Goal: Task Accomplishment & Management: Manage account settings

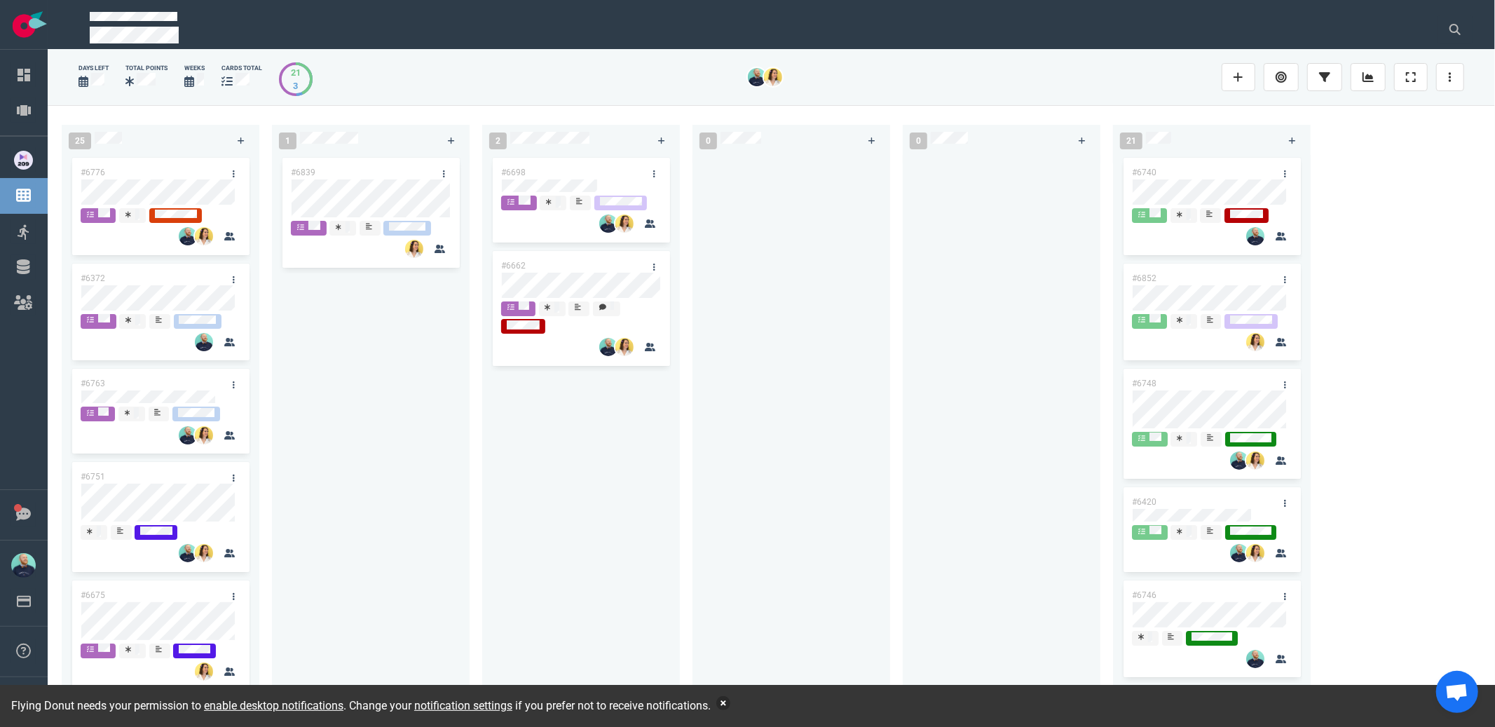
click at [730, 703] on button "button" at bounding box center [723, 703] width 14 height 14
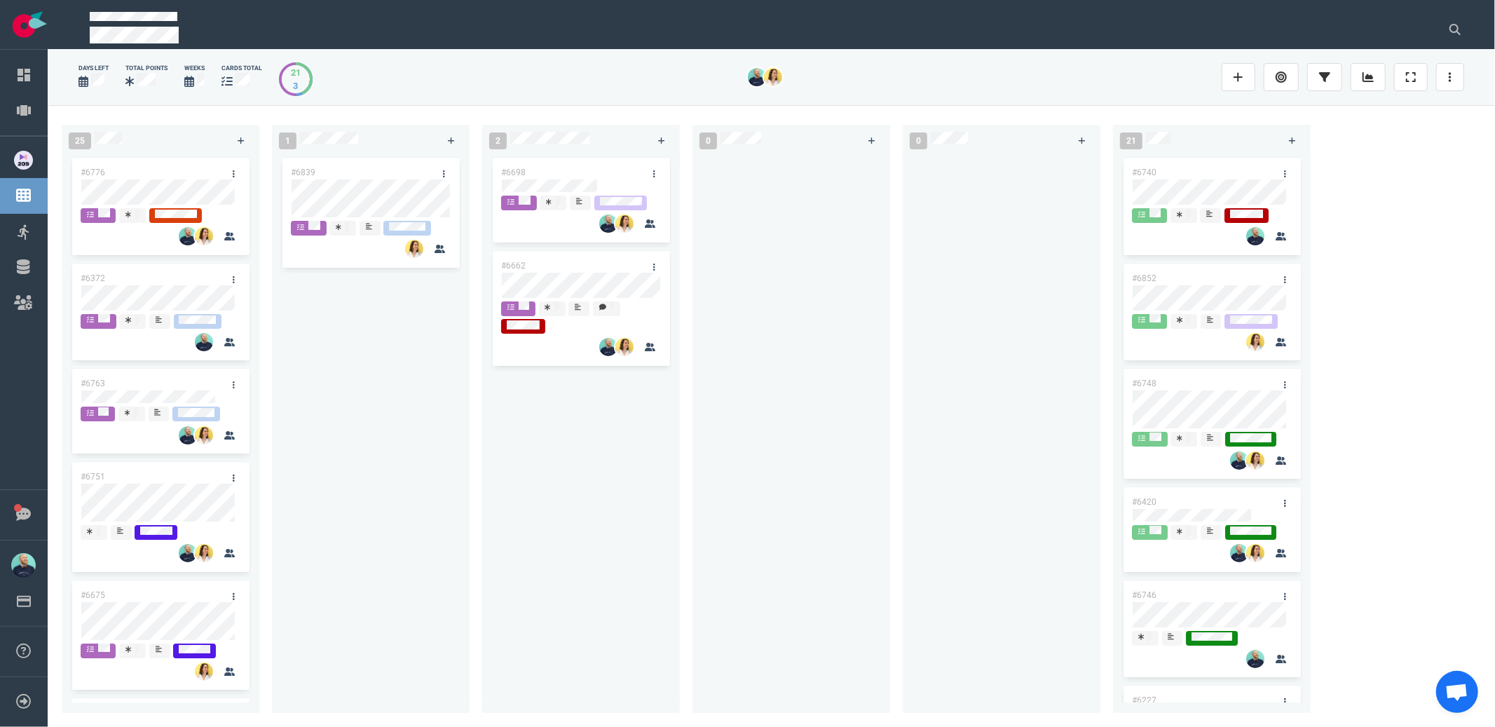
click at [608, 526] on div "#6698 #6662" at bounding box center [581, 426] width 181 height 542
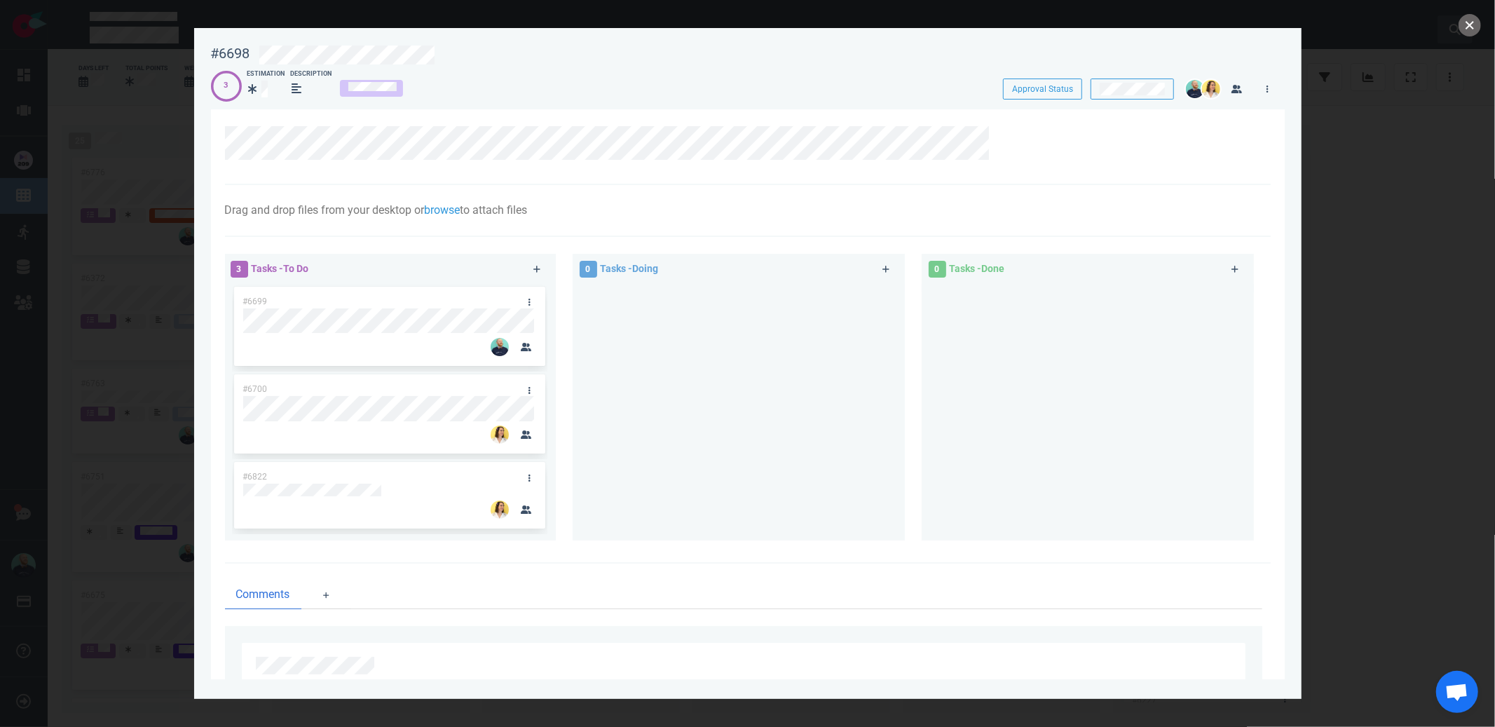
click at [1468, 26] on button "close" at bounding box center [1470, 25] width 22 height 22
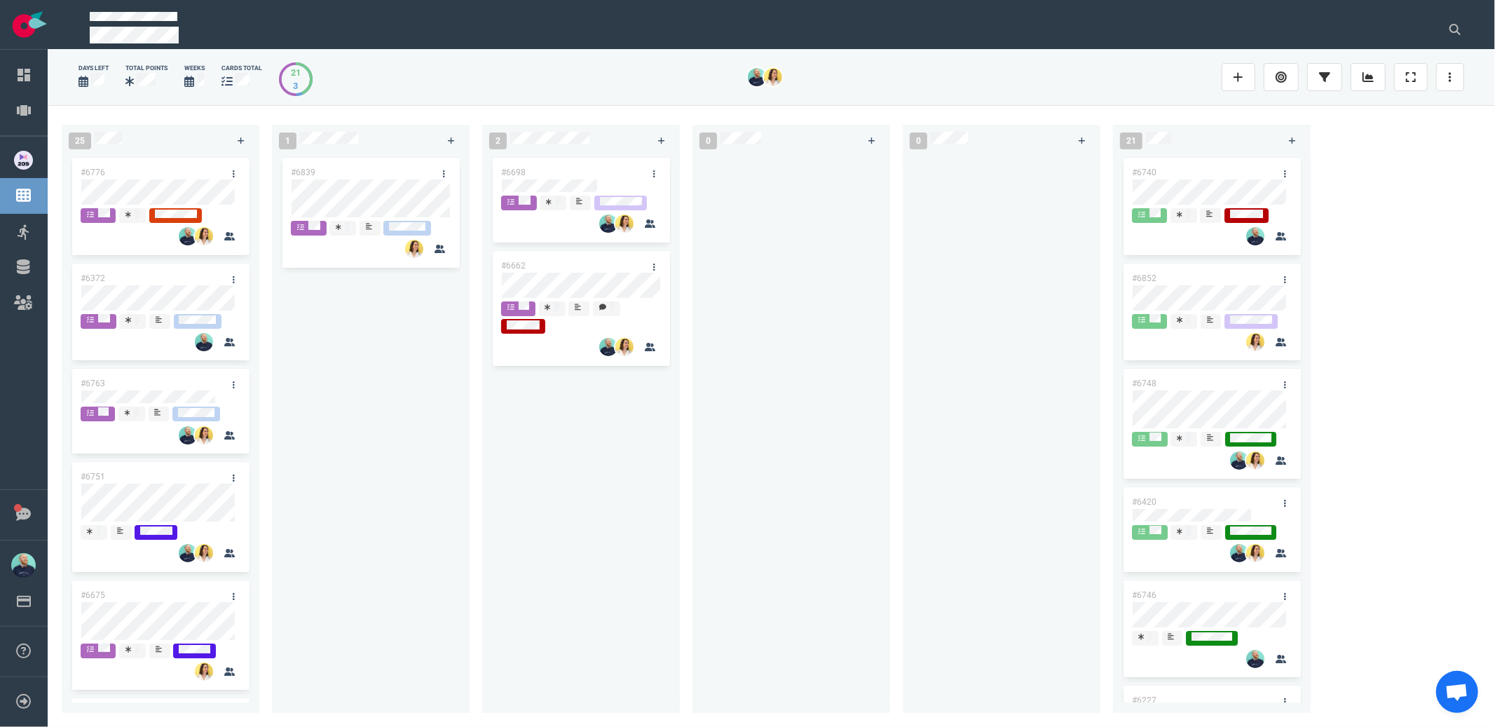
click at [578, 486] on div "#6698 #6662" at bounding box center [581, 426] width 181 height 542
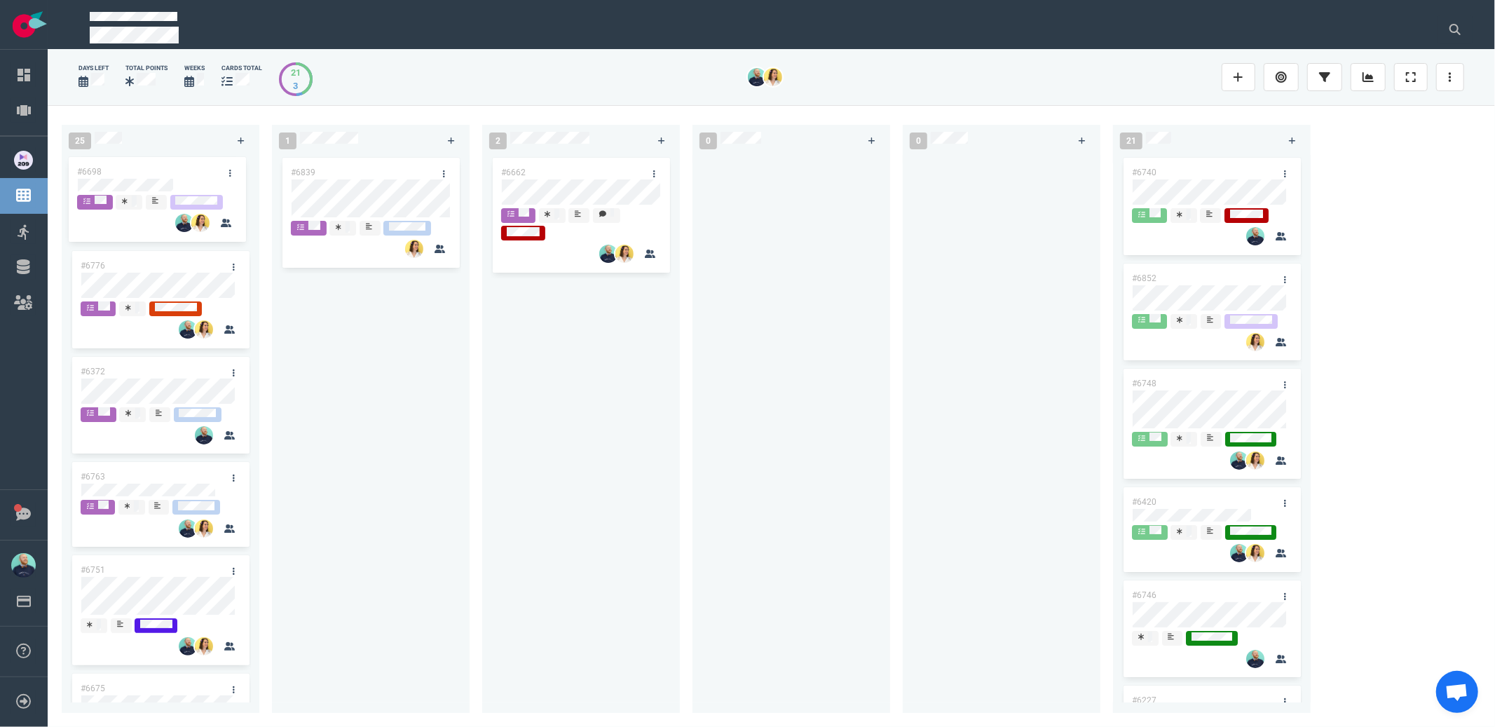
drag, startPoint x: 573, startPoint y: 173, endPoint x: 146, endPoint y: 168, distance: 426.2
click at [146, 168] on div "25 #6776 #6372 #6763 #6751 #6675 #5517 #6726 #6709 #6500 #6252 #6678 #6705 #662…" at bounding box center [771, 415] width 1447 height 621
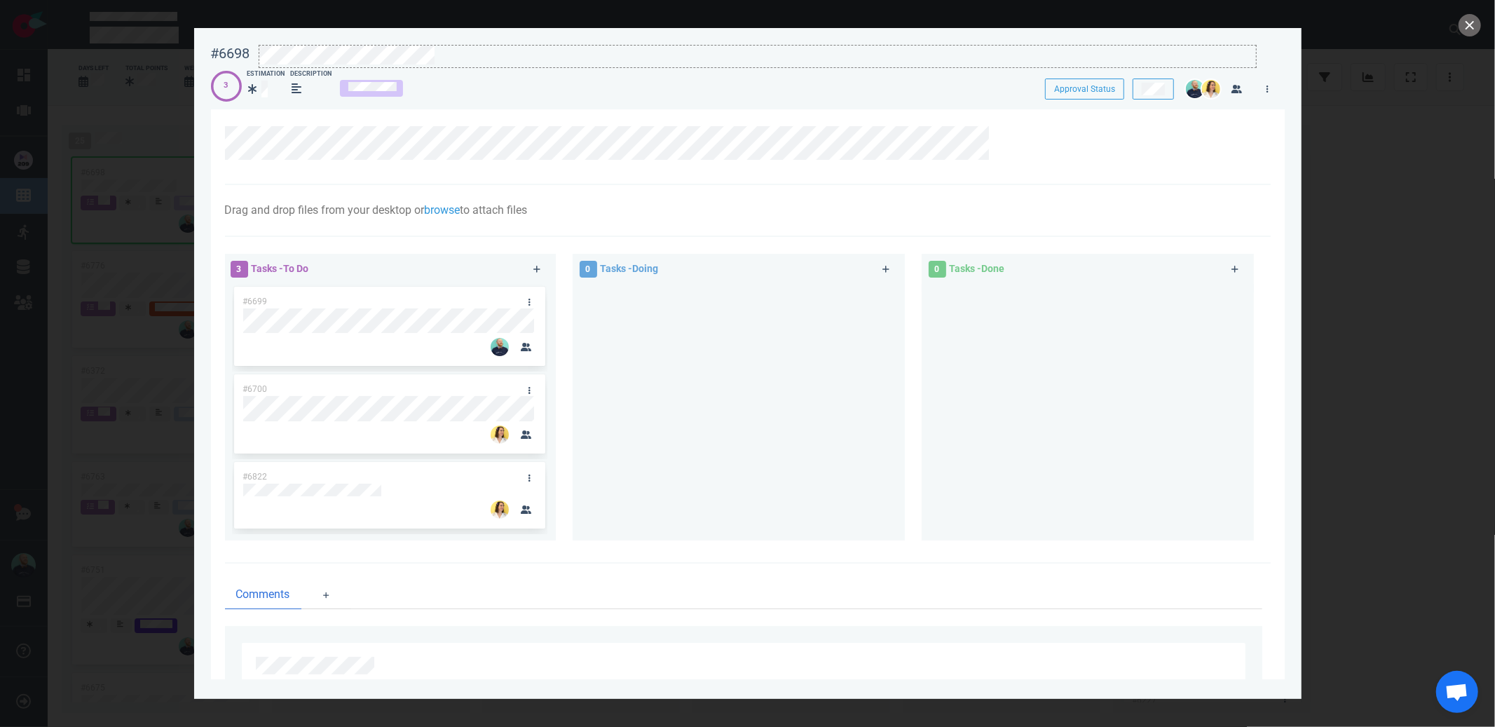
click at [488, 59] on div at bounding box center [757, 55] width 997 height 19
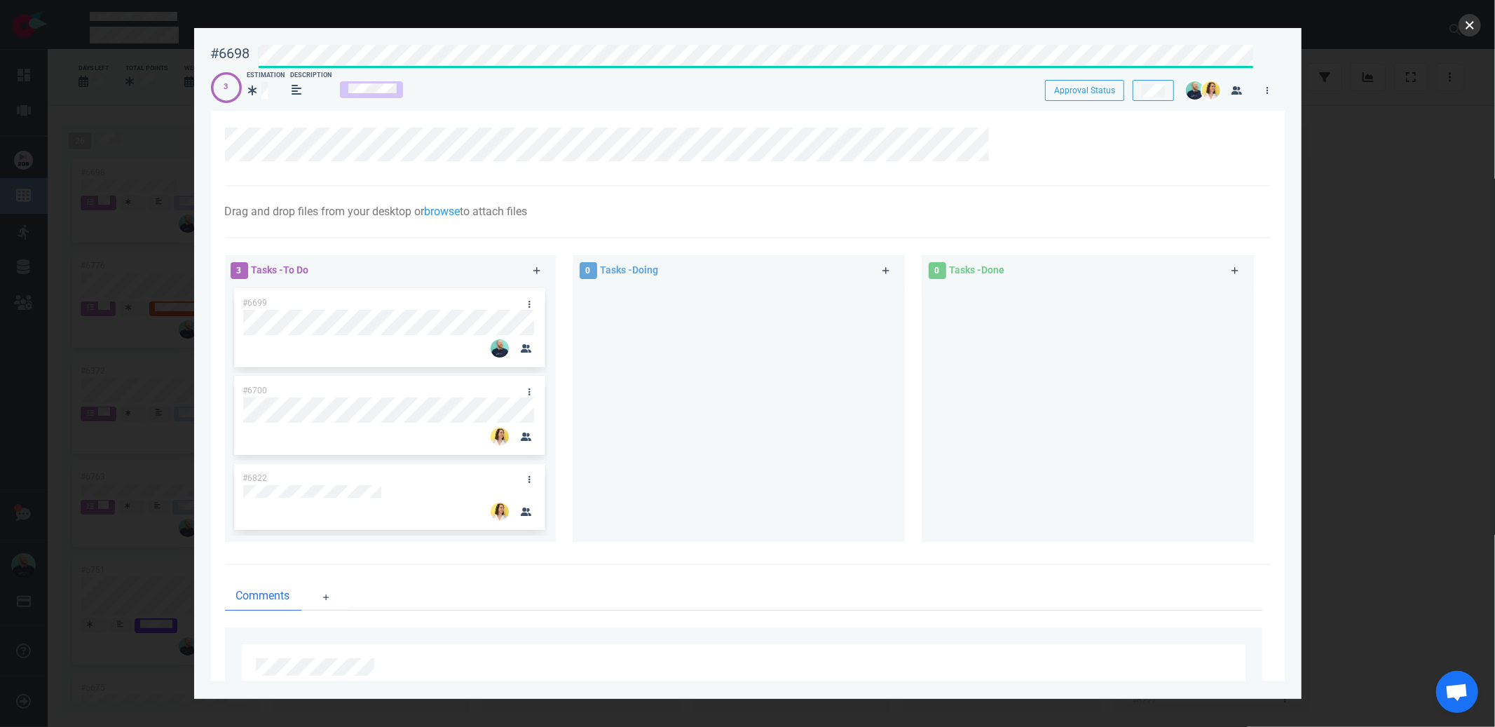
click at [1472, 22] on button "close" at bounding box center [1470, 25] width 22 height 22
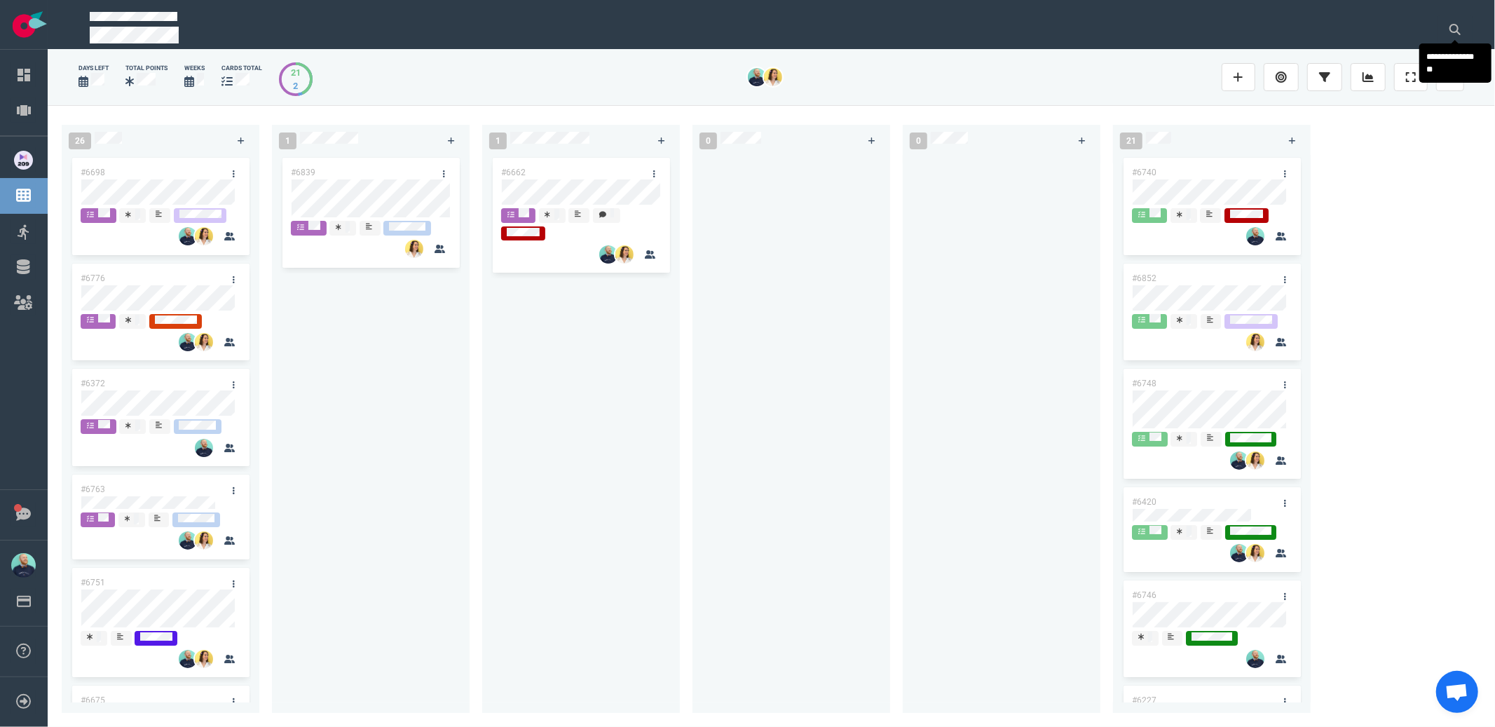
click at [448, 421] on div "#6839" at bounding box center [370, 426] width 181 height 542
click at [1452, 72] on link at bounding box center [1450, 77] width 28 height 28
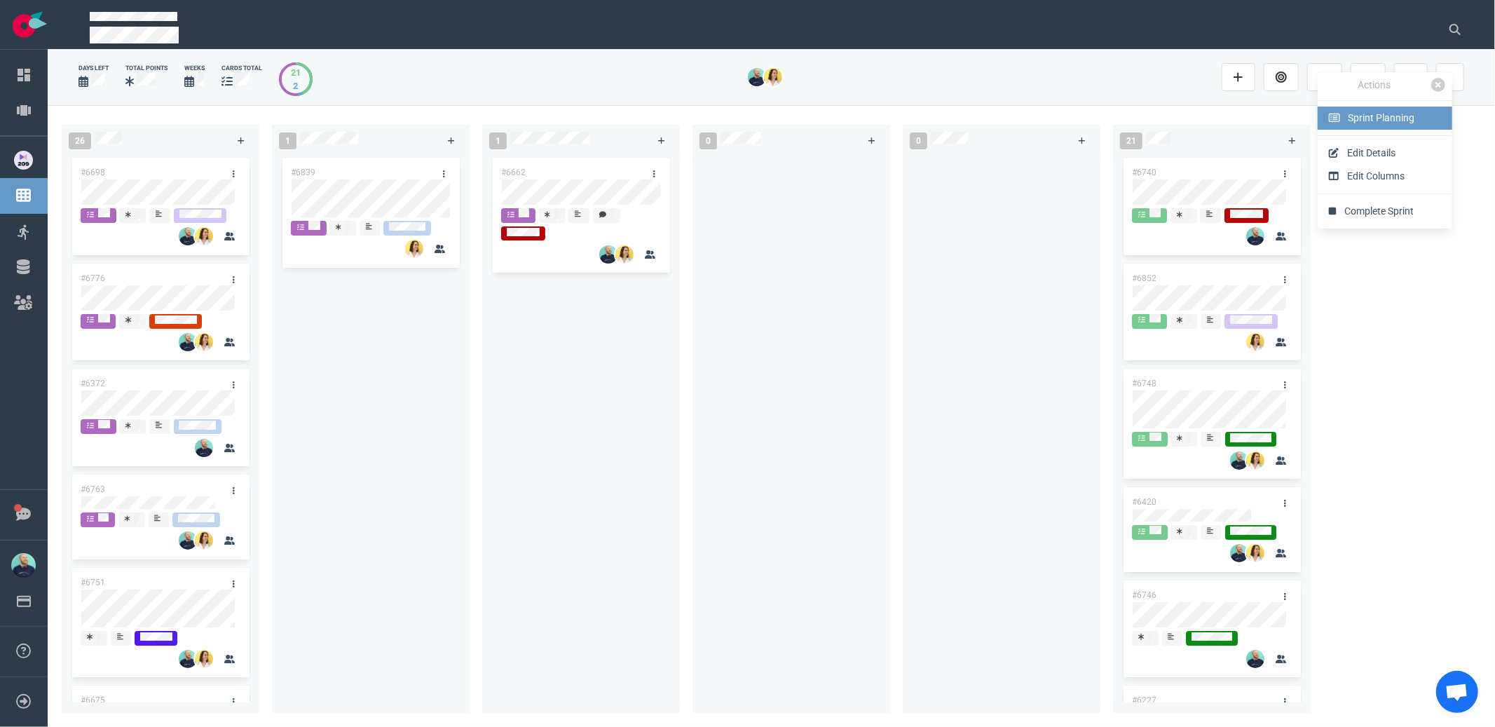
click at [1367, 122] on span "Sprint Planning" at bounding box center [1382, 117] width 67 height 11
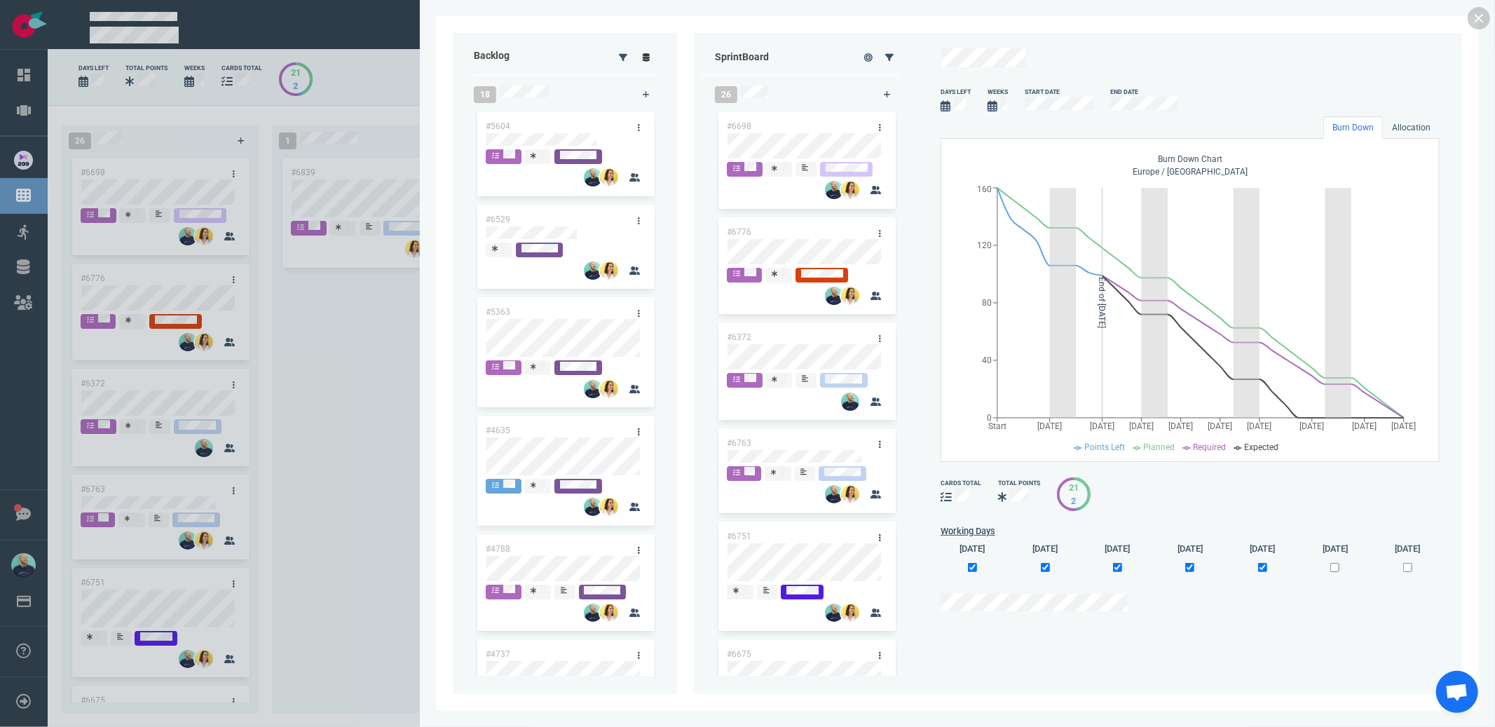
click at [648, 53] on icon at bounding box center [647, 57] width 8 height 8
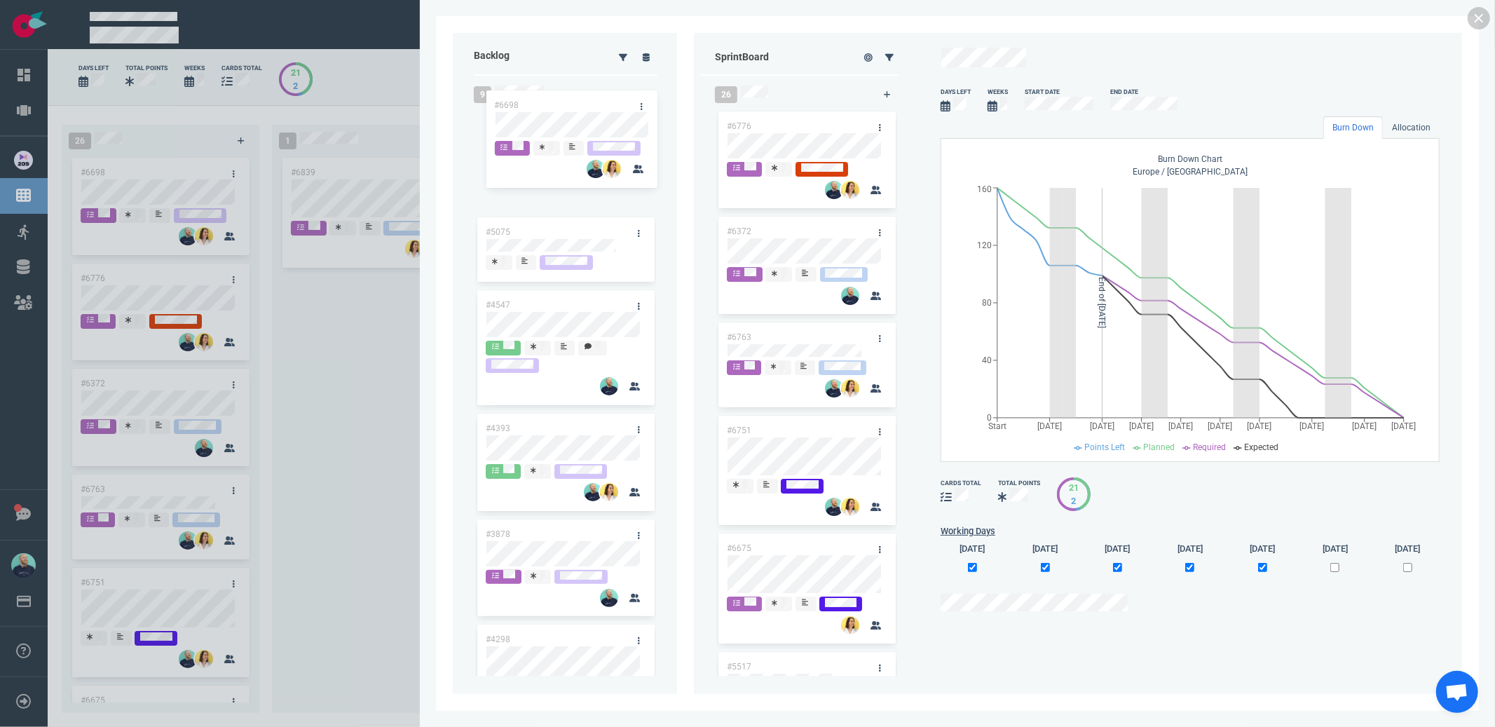
click at [531, 128] on div "Backlog 9 #5075 #4547 #4393 #3878 #4298 #4139 #3874 #4065 #3367 Sprint Board 26…" at bounding box center [957, 363] width 1009 height 661
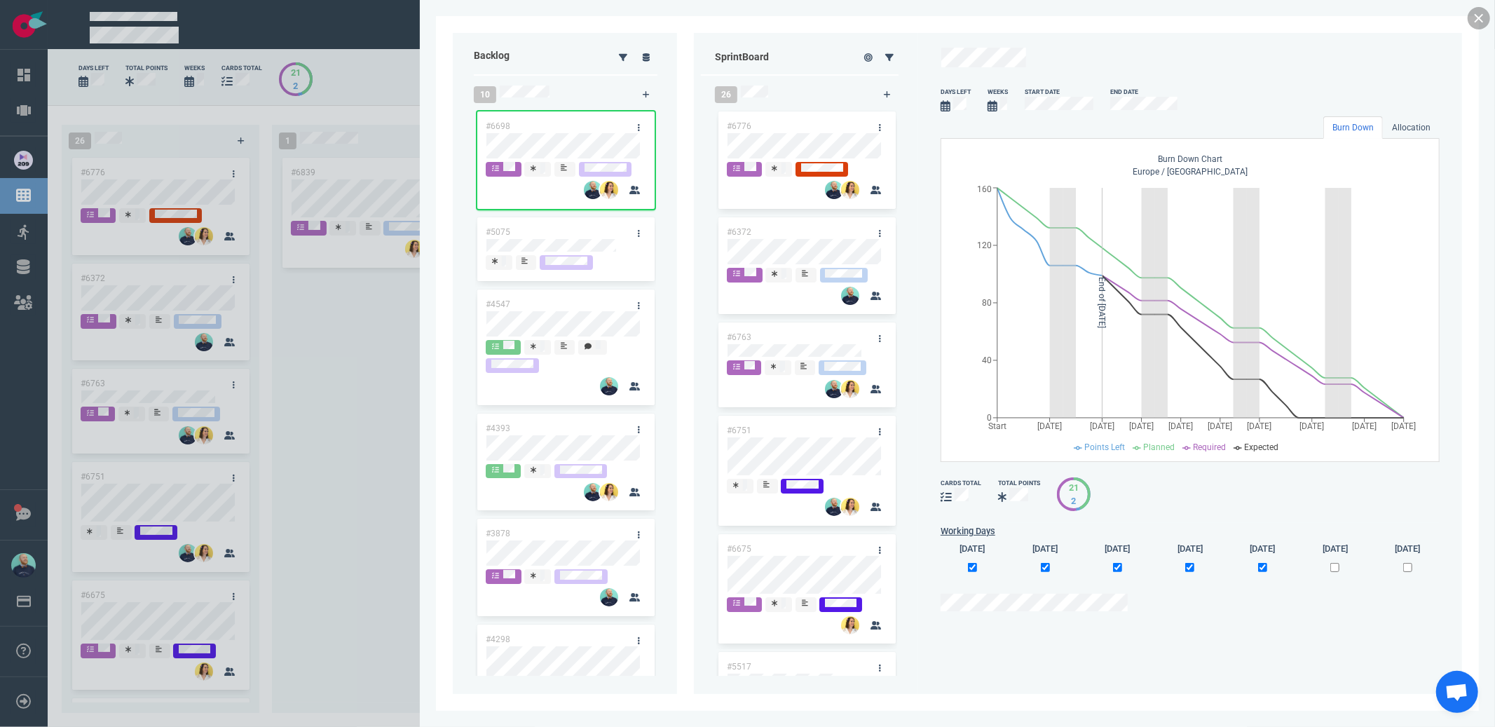
click at [1477, 13] on link at bounding box center [1479, 18] width 22 height 22
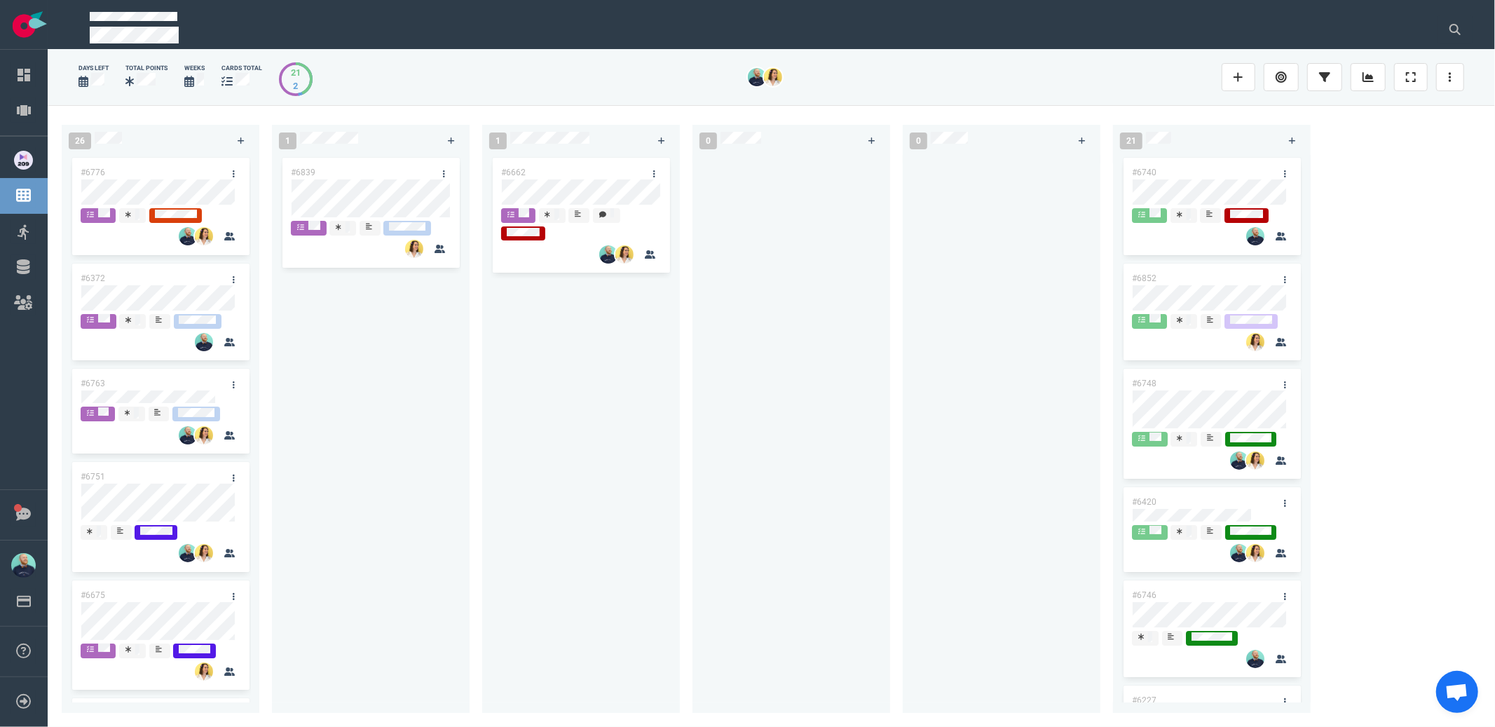
click at [607, 429] on div "#6662" at bounding box center [581, 426] width 181 height 542
click at [438, 420] on div "#6839" at bounding box center [370, 426] width 181 height 542
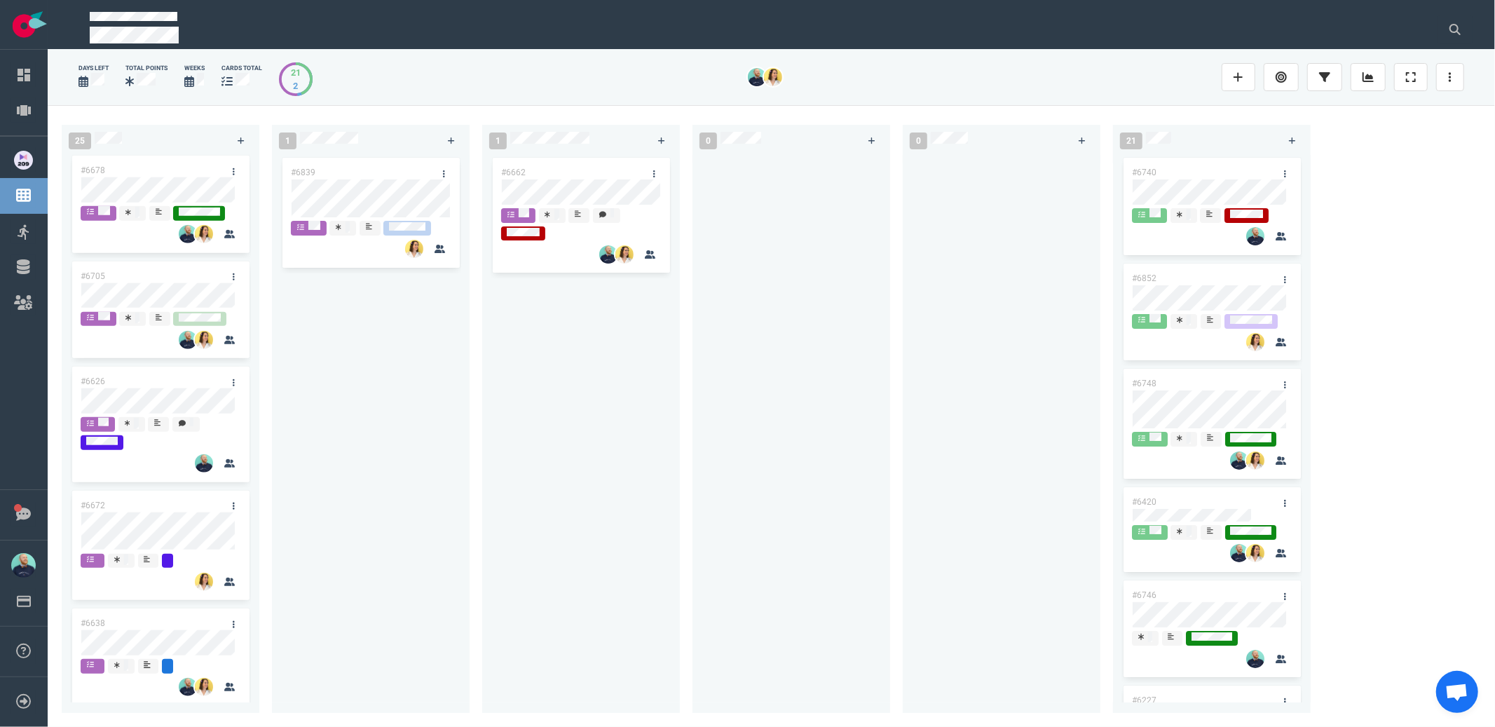
scroll to position [672, 0]
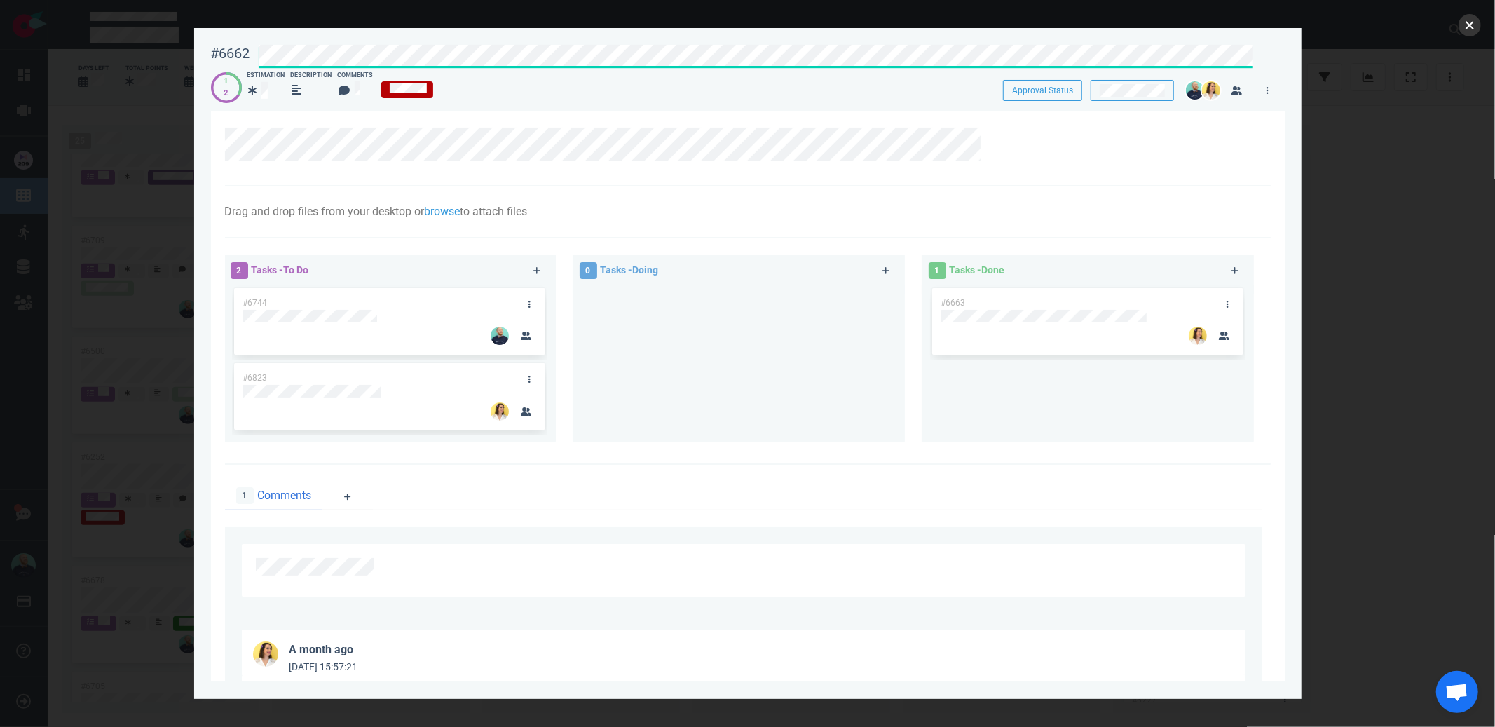
click at [1465, 29] on button "close" at bounding box center [1470, 25] width 22 height 22
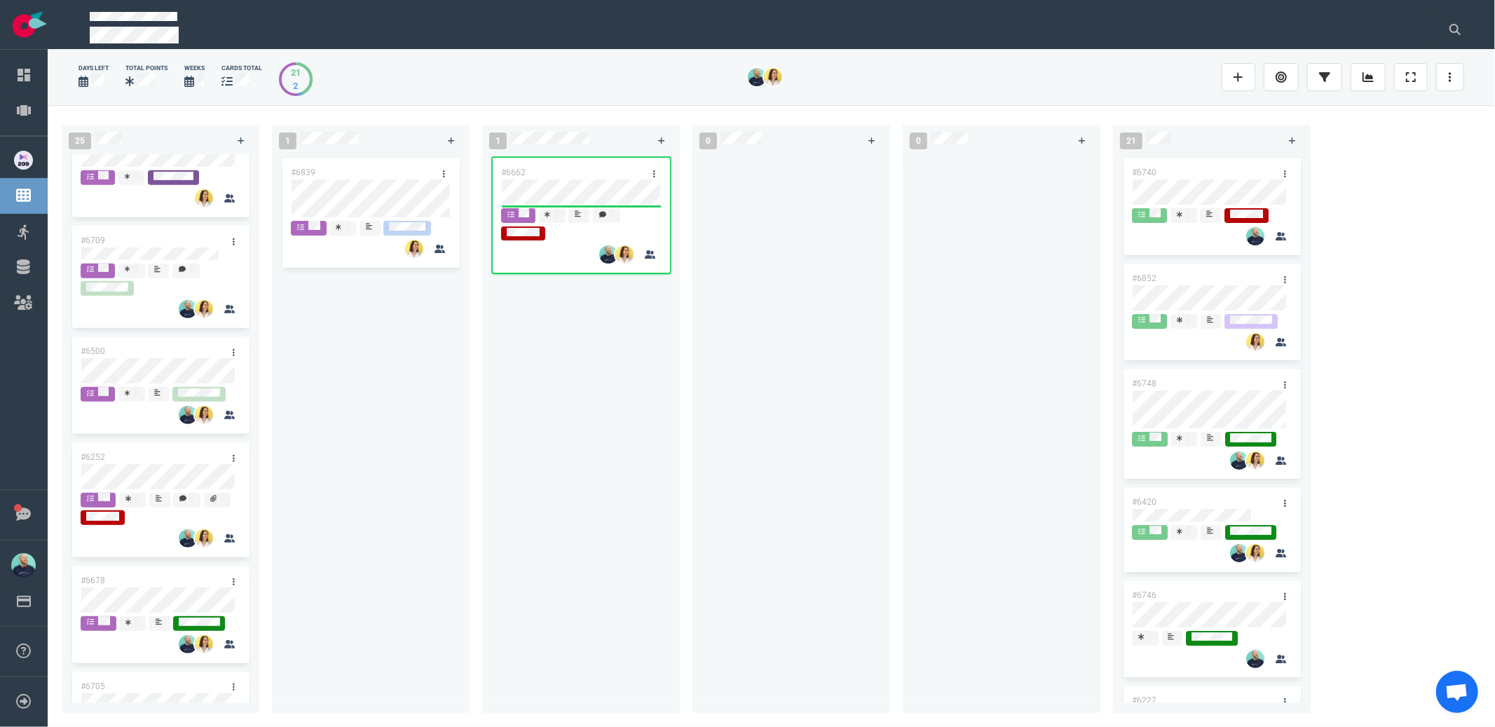
click at [626, 469] on div "#6662" at bounding box center [581, 426] width 181 height 542
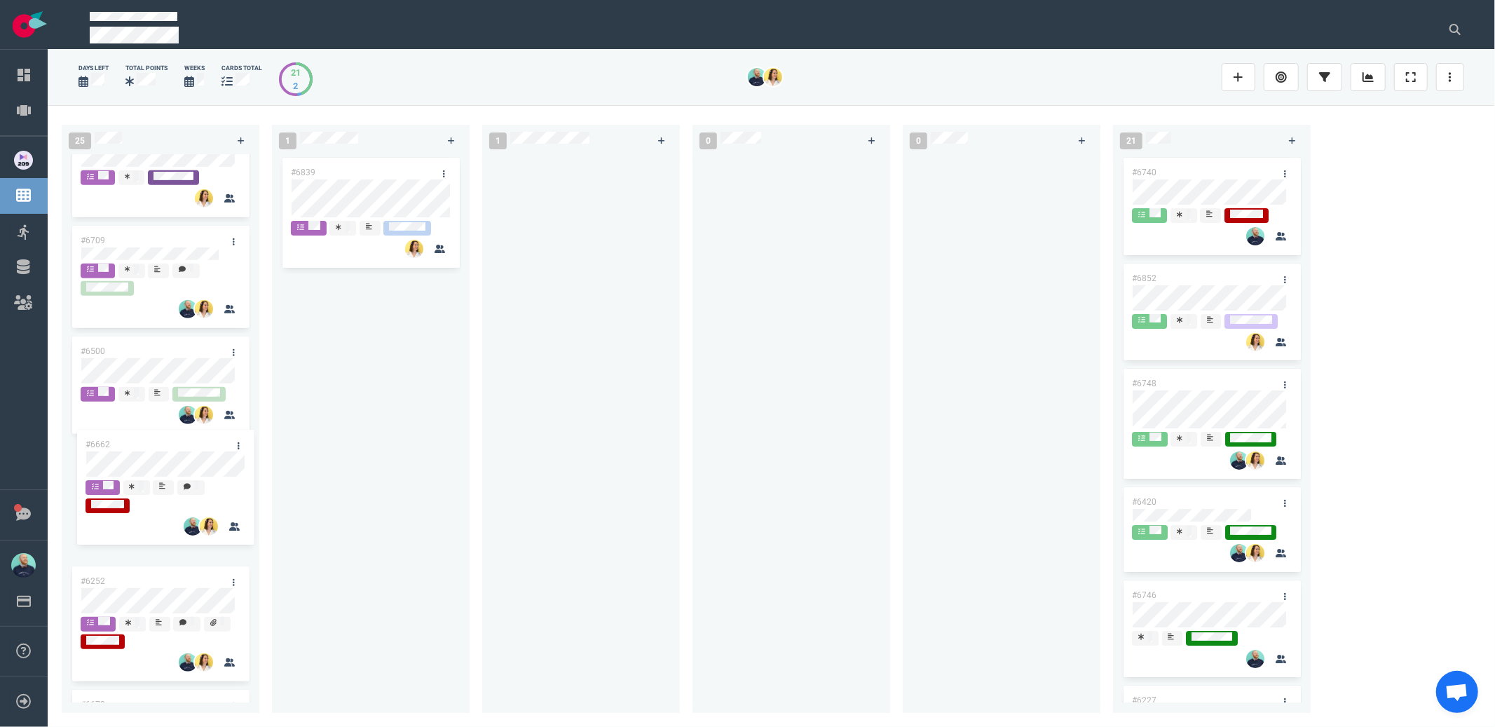
drag, startPoint x: 491, startPoint y: 210, endPoint x: 129, endPoint y: 443, distance: 430.1
click at [129, 443] on div "25 #6776 #6372 #6763 #6751 #6675 #5517 #6726 #6709 #6500 #6252 #6678 #6705 #662…" at bounding box center [771, 415] width 1447 height 621
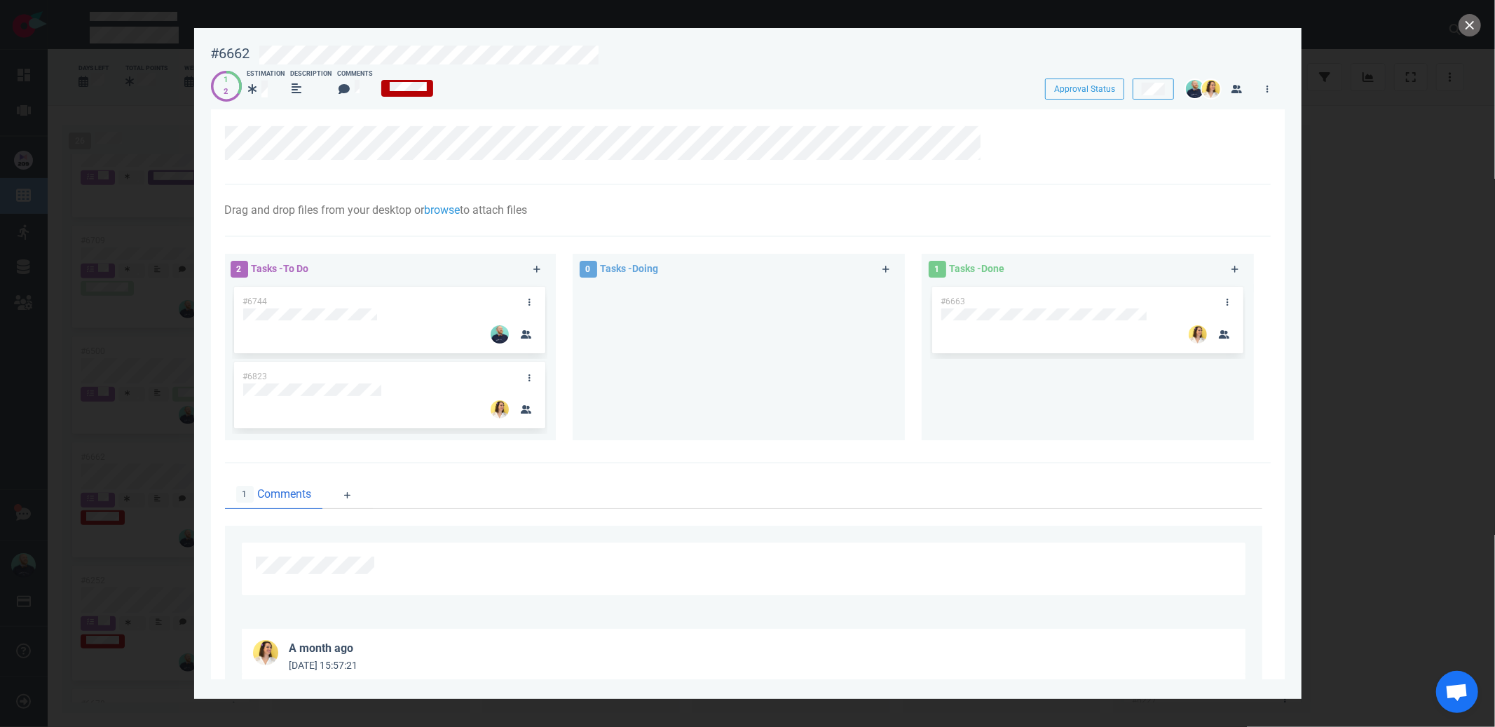
click at [739, 392] on div at bounding box center [738, 356] width 315 height 145
click at [1475, 27] on button "close" at bounding box center [1470, 25] width 22 height 22
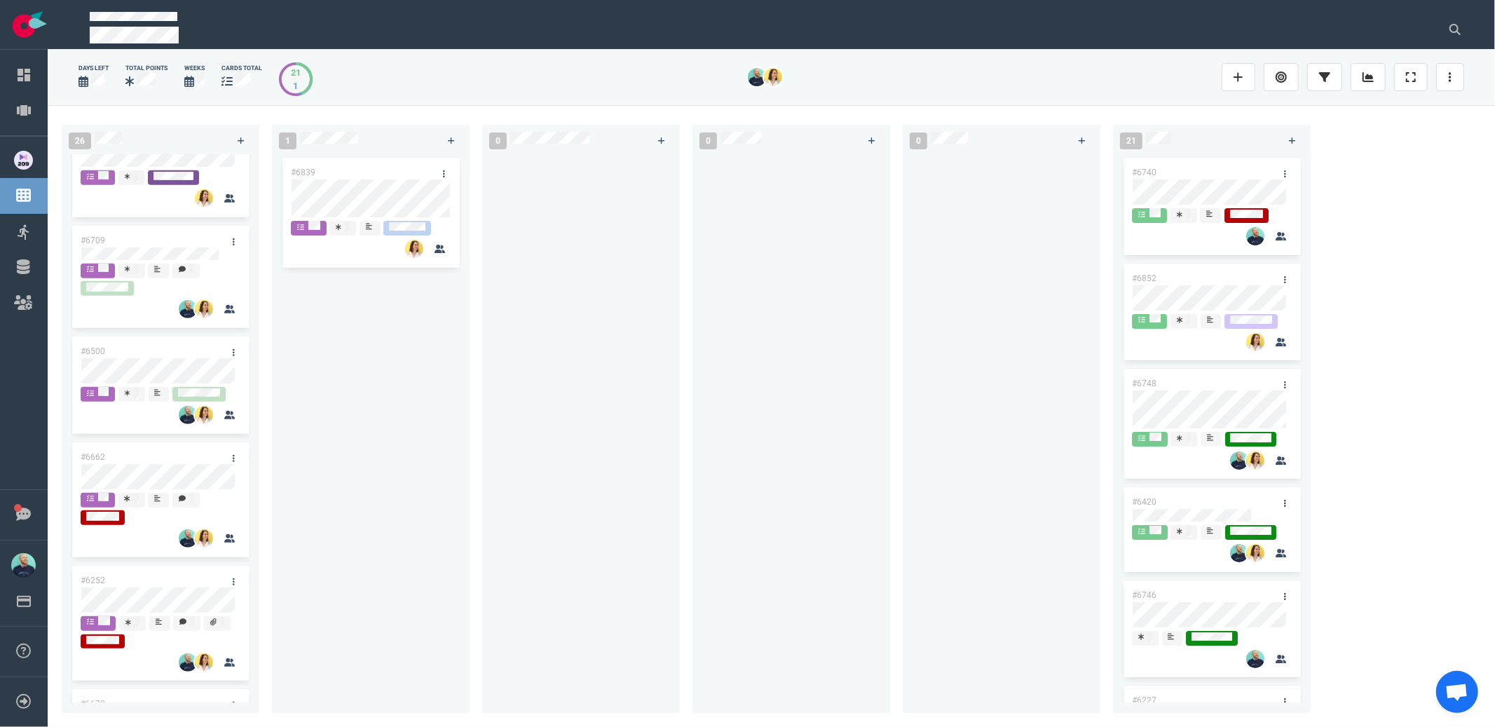
click at [398, 469] on div "#6839" at bounding box center [370, 426] width 181 height 542
drag, startPoint x: 383, startPoint y: 457, endPoint x: 375, endPoint y: 457, distance: 7.7
click at [383, 458] on div "#6839" at bounding box center [370, 426] width 181 height 542
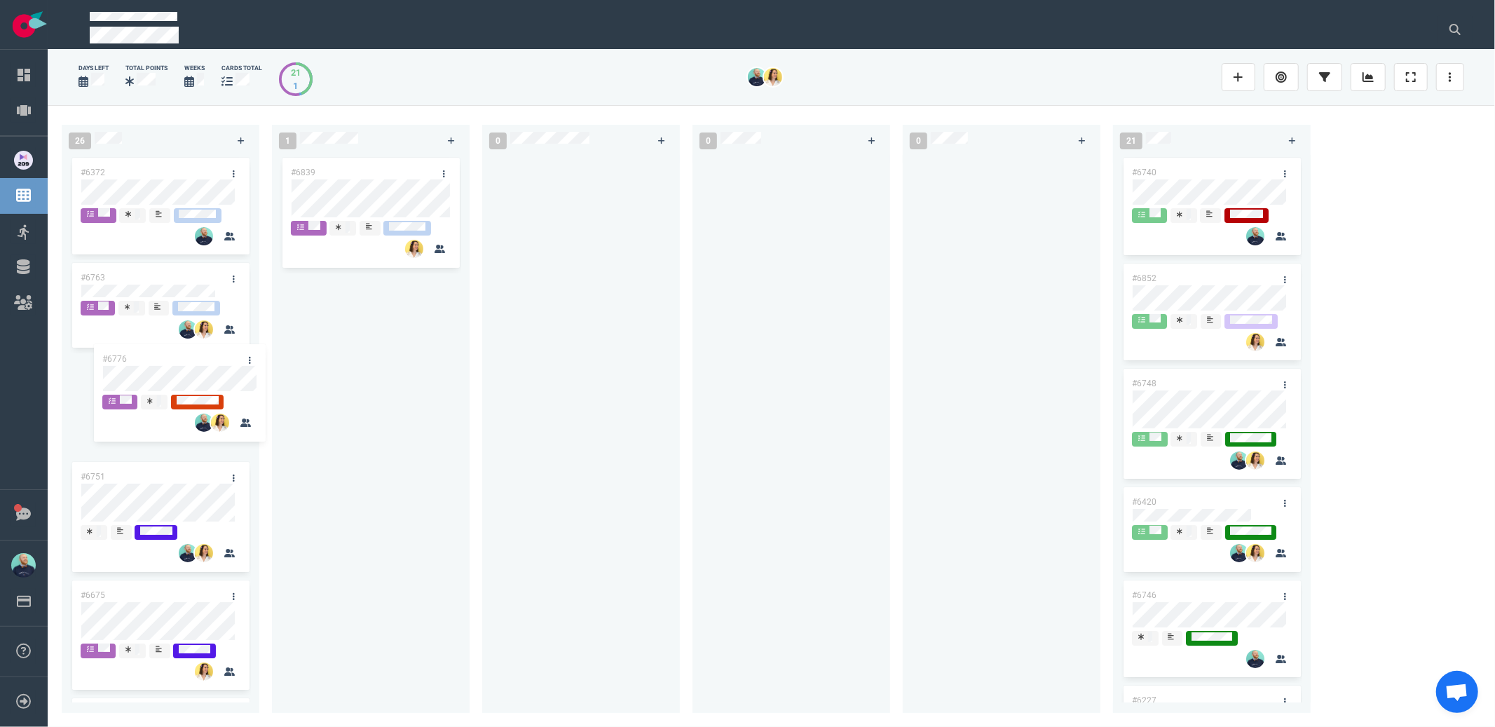
click at [196, 373] on div "#6776 #6372 #6763 #6751 #6675 #5517 #6726 #6709 #6500 #6662 #6252 #6678 #6705 #…" at bounding box center [160, 426] width 181 height 542
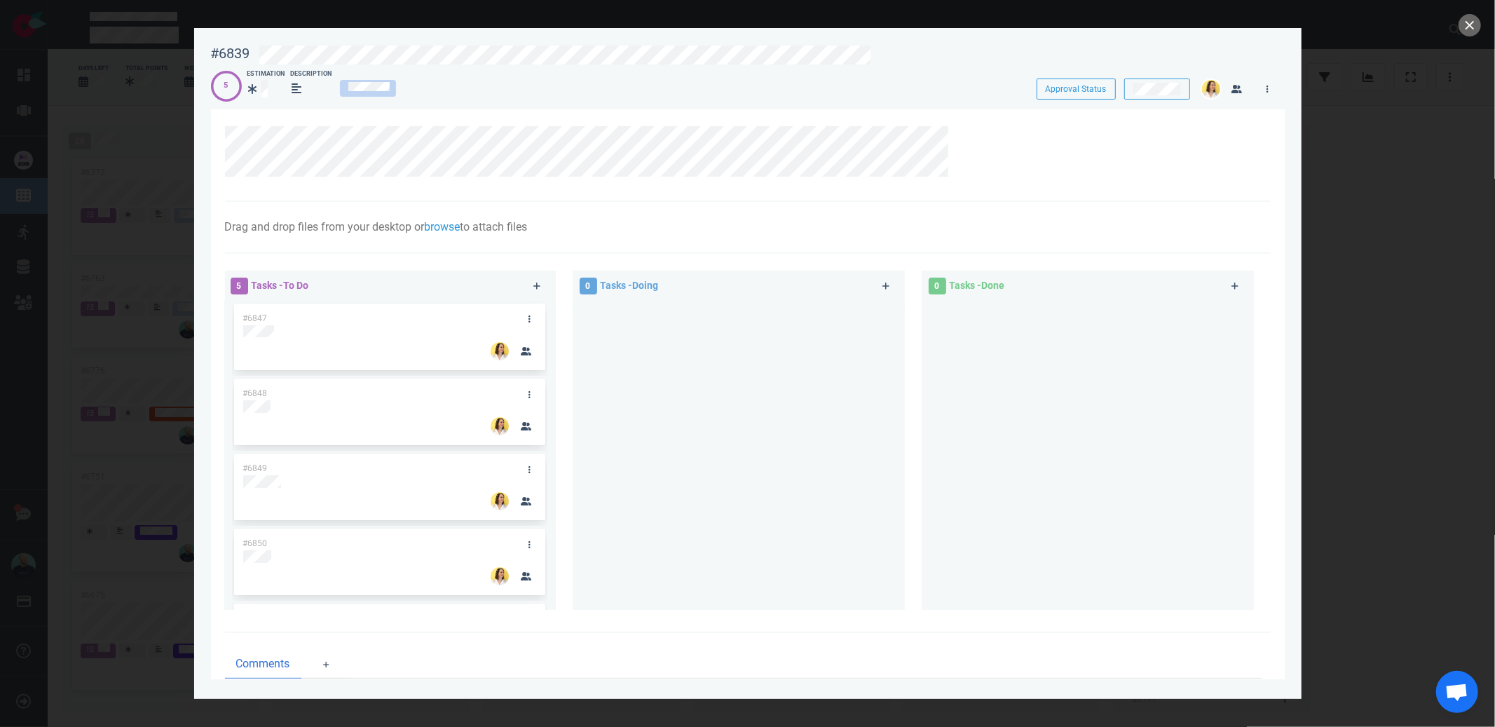
click at [634, 385] on div at bounding box center [738, 450] width 315 height 298
drag, startPoint x: 289, startPoint y: 394, endPoint x: 1011, endPoint y: 364, distance: 721.9
click at [1011, 364] on div "5 Tasks - To Do #6847 #6848 #6849 #6850 #6846 #6849 0 Tasks - Doing 0 Tasks - D…" at bounding box center [744, 442] width 1054 height 361
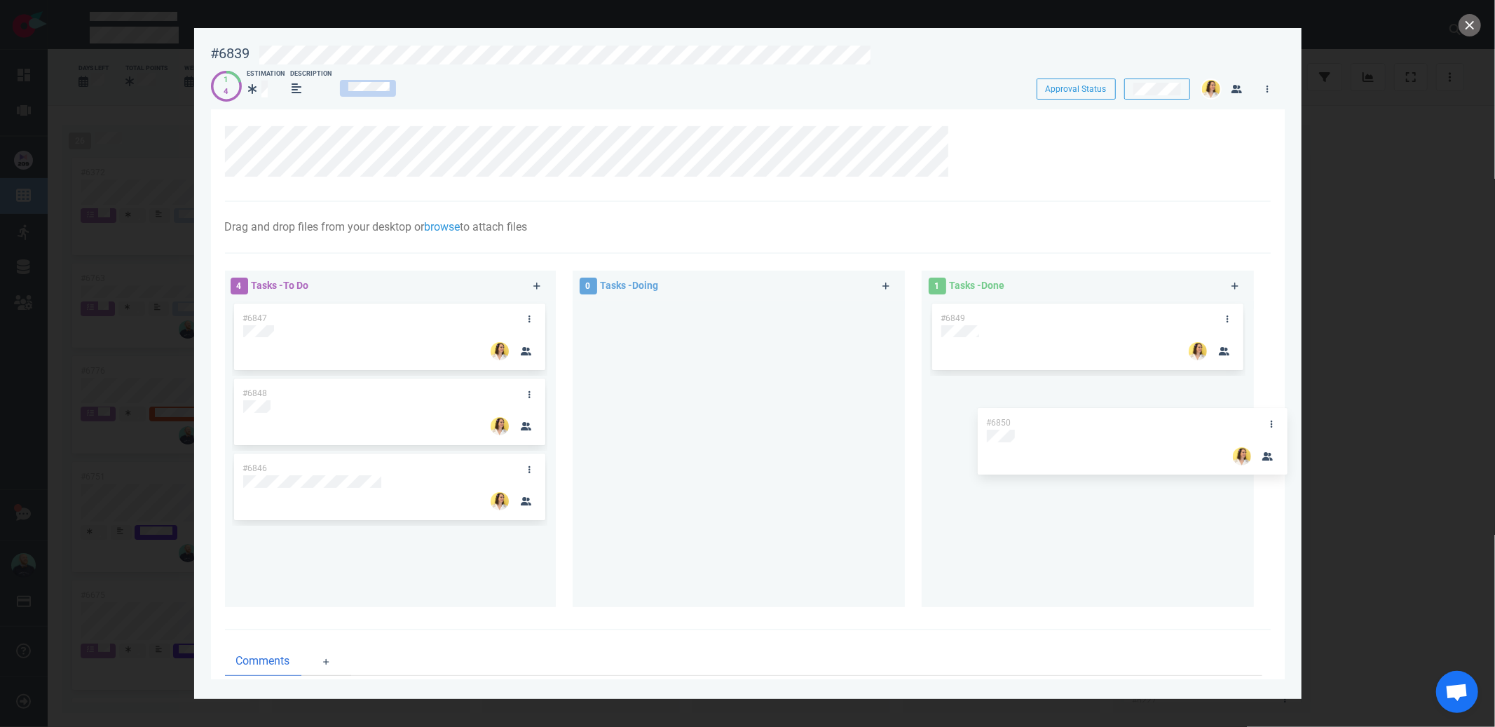
drag, startPoint x: 283, startPoint y: 466, endPoint x: 999, endPoint y: 414, distance: 717.6
click at [998, 414] on div "4 Tasks - To Do #6847 #6848 #6850 #6846 #6850 0 Tasks - Doing 1 Tasks - Done #6…" at bounding box center [744, 441] width 1054 height 358
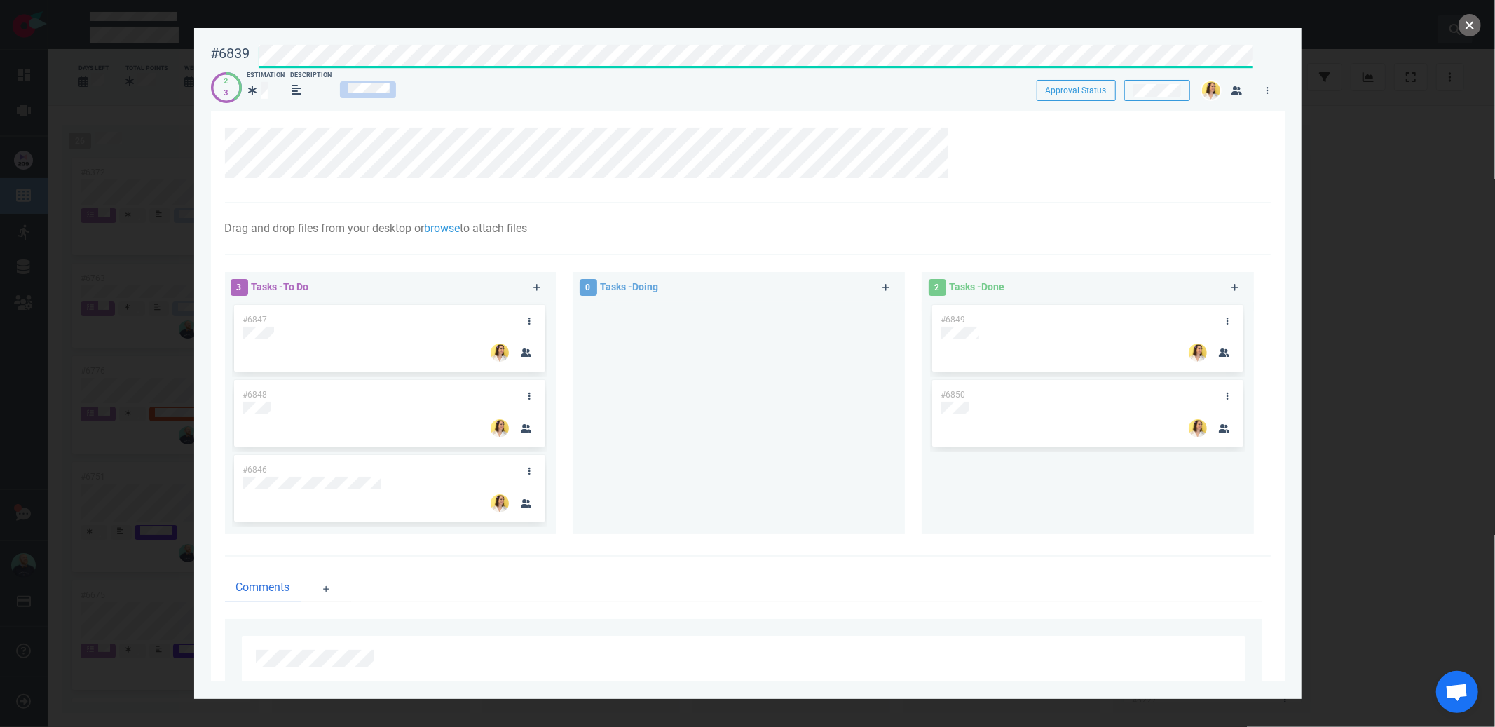
click at [1475, 24] on button "close" at bounding box center [1470, 25] width 22 height 22
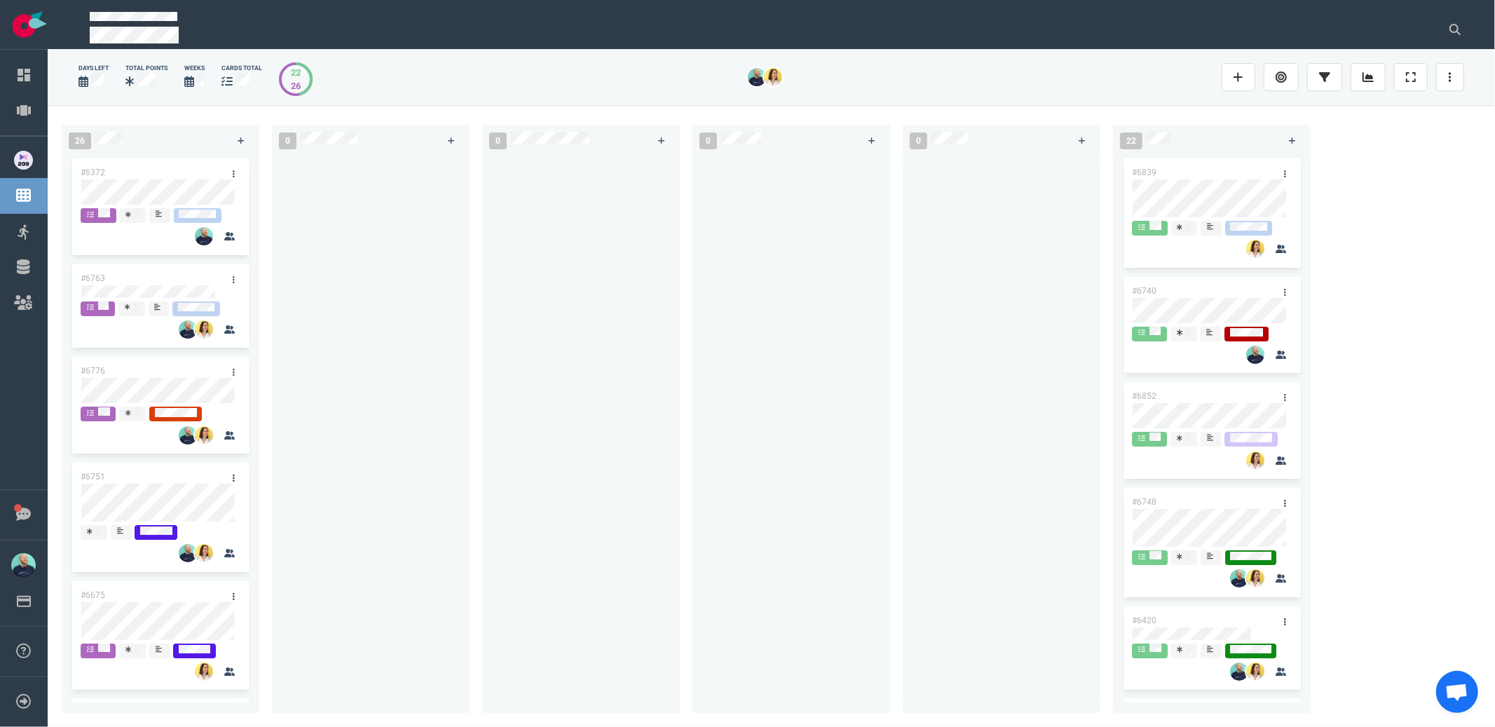
click at [526, 338] on div at bounding box center [581, 426] width 181 height 542
click at [308, 308] on div at bounding box center [370, 426] width 181 height 542
